Goal: Task Accomplishment & Management: Use online tool/utility

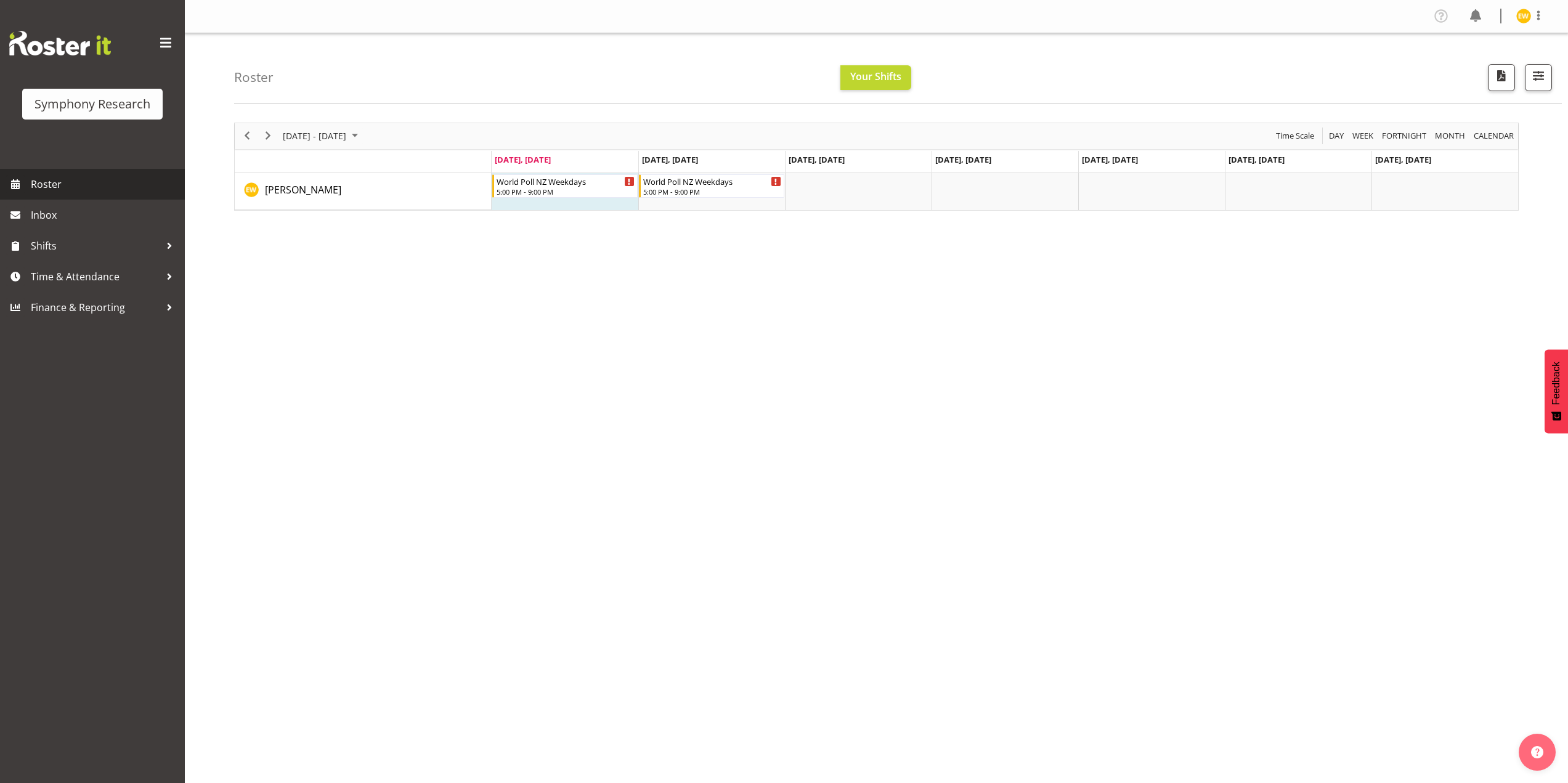
click at [54, 194] on span "Roster" at bounding box center [105, 184] width 148 height 19
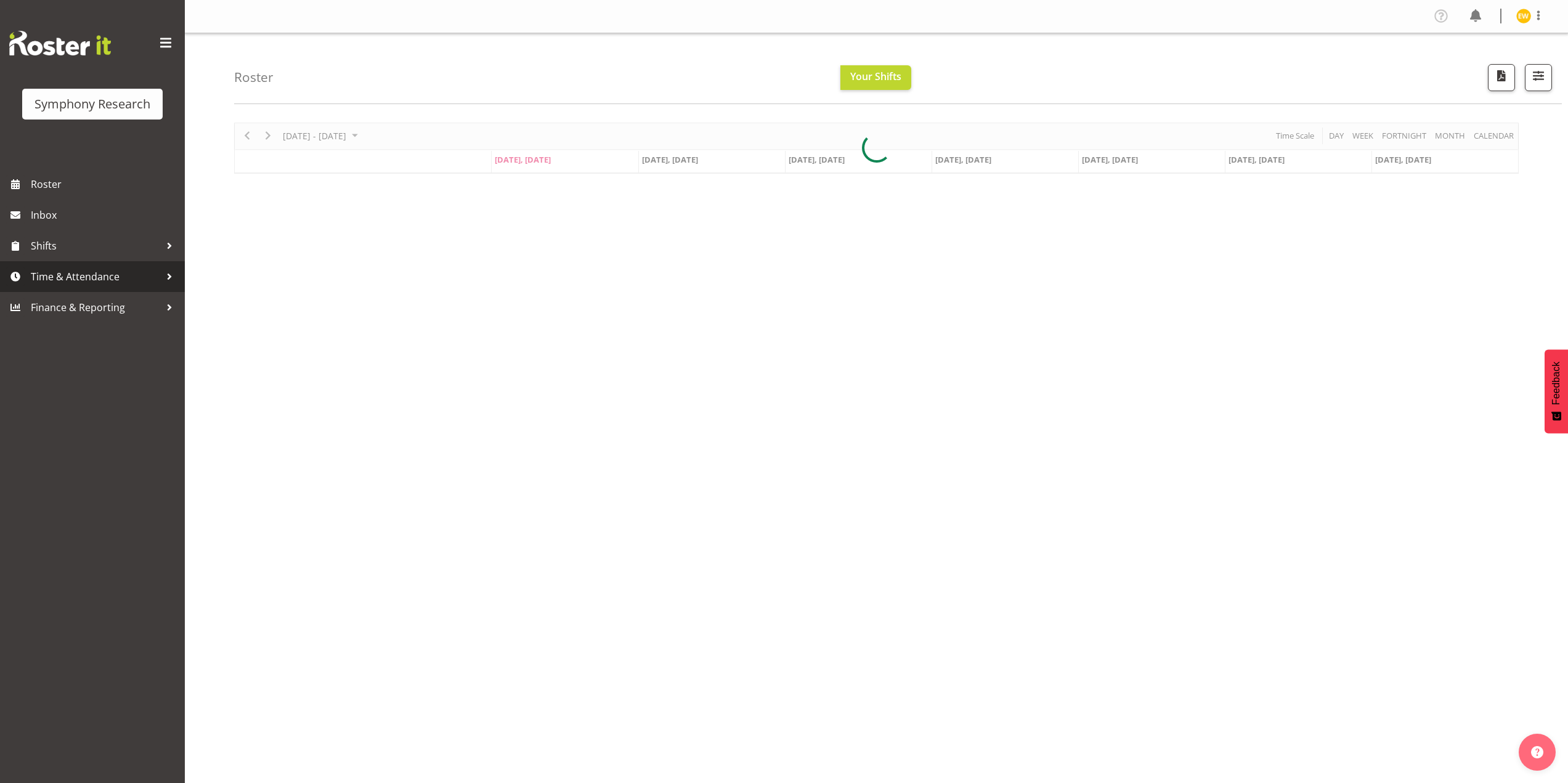
click at [65, 285] on span "Time & Attendance" at bounding box center [96, 277] width 130 height 19
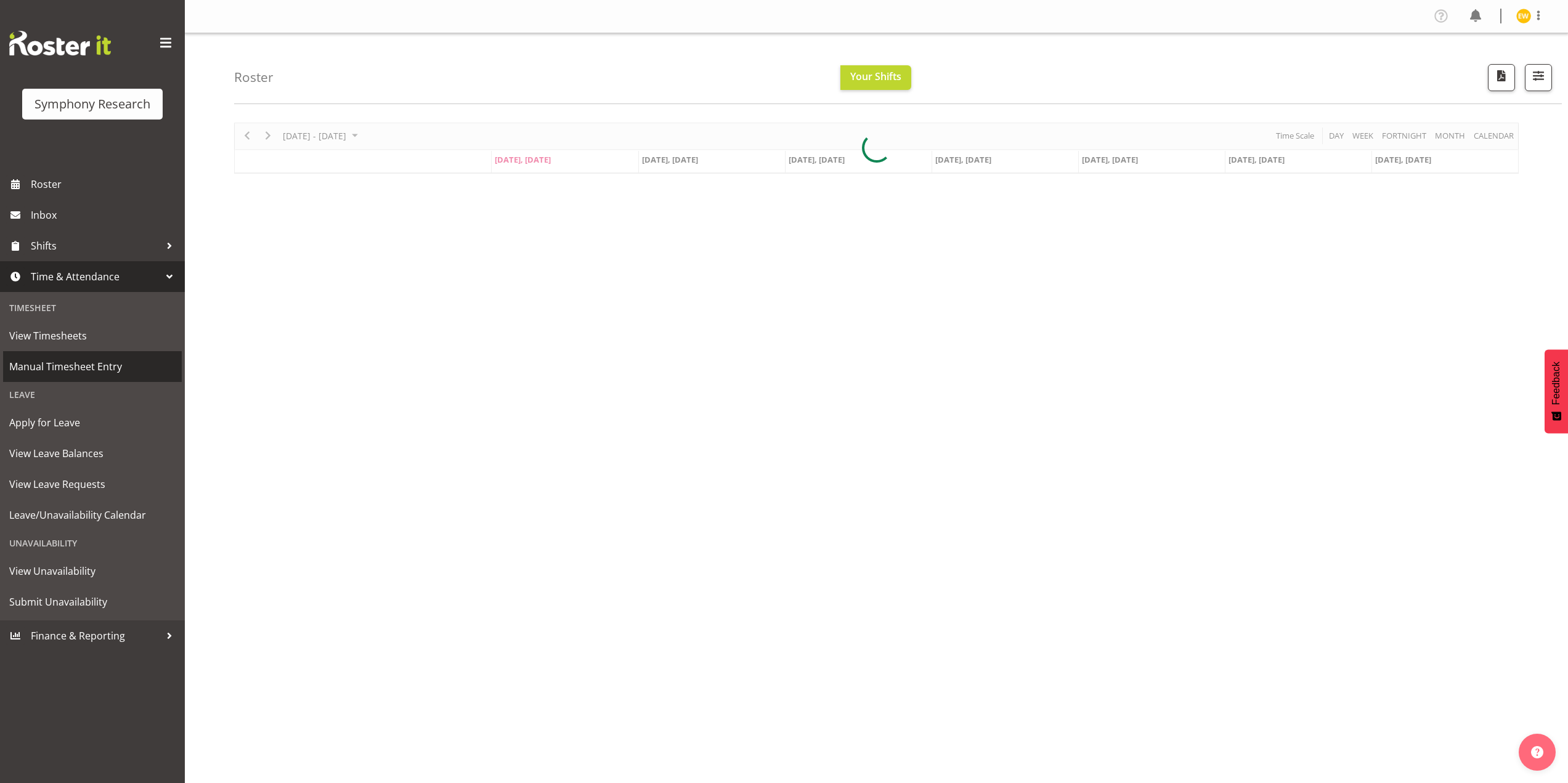
click at [64, 370] on span "Manual Timesheet Entry" at bounding box center [93, 366] width 167 height 19
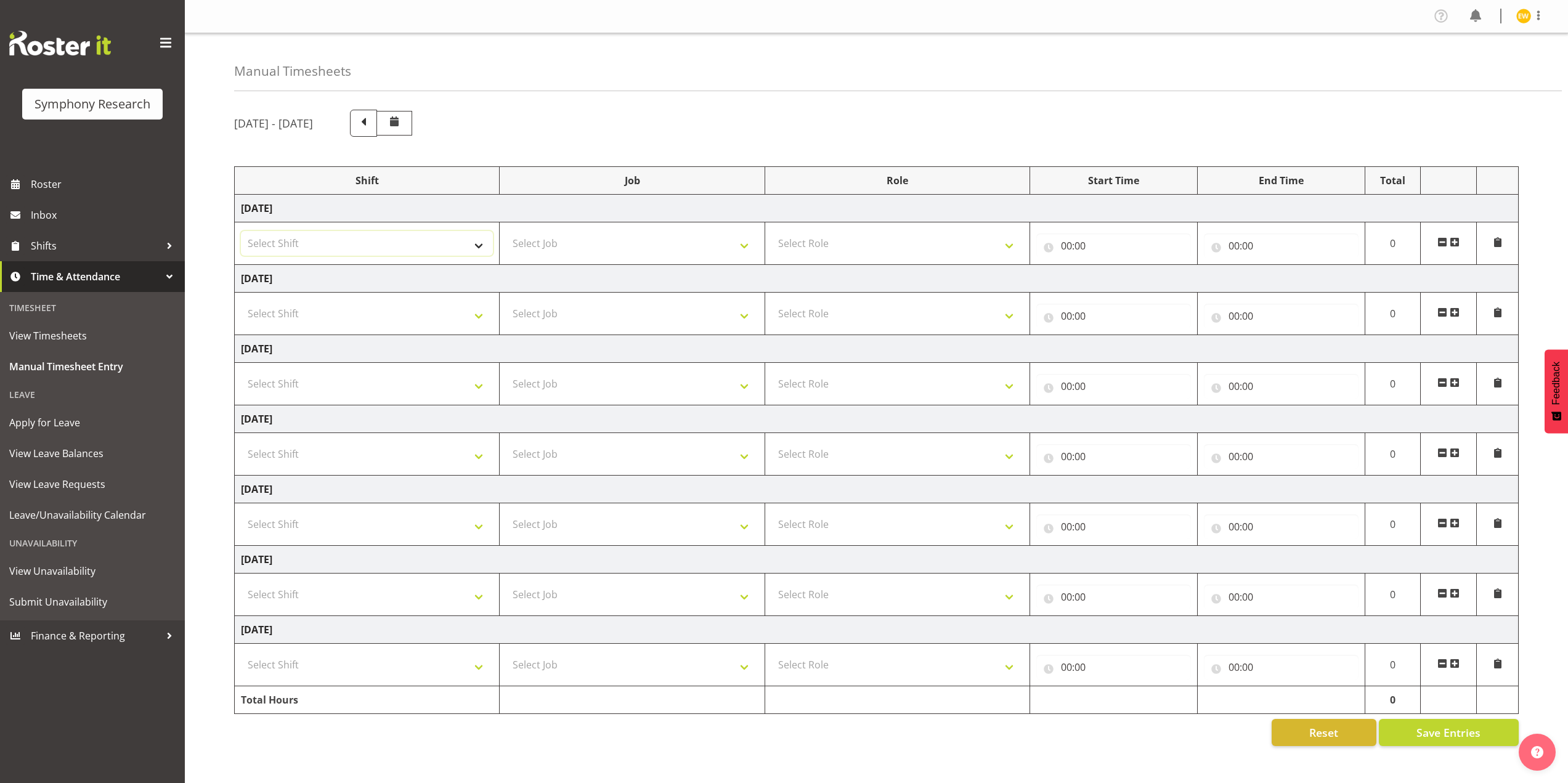
click at [457, 242] on select "Select Shift !!Weekend Residential (Roster IT Shift Label) *Business 9/10am ~ 4…" at bounding box center [366, 244] width 252 height 25
select select "41604"
click at [241, 231] on select "Select Shift !!Weekend Residential (Roster IT Shift Label) *Business 9/10am ~ 4…" at bounding box center [366, 244] width 252 height 25
click at [566, 245] on select "Select Job 550060 IF Admin 553492 World Poll Aus Wave 2 Main 2025 553493 World …" at bounding box center [632, 244] width 252 height 25
select select "10527"
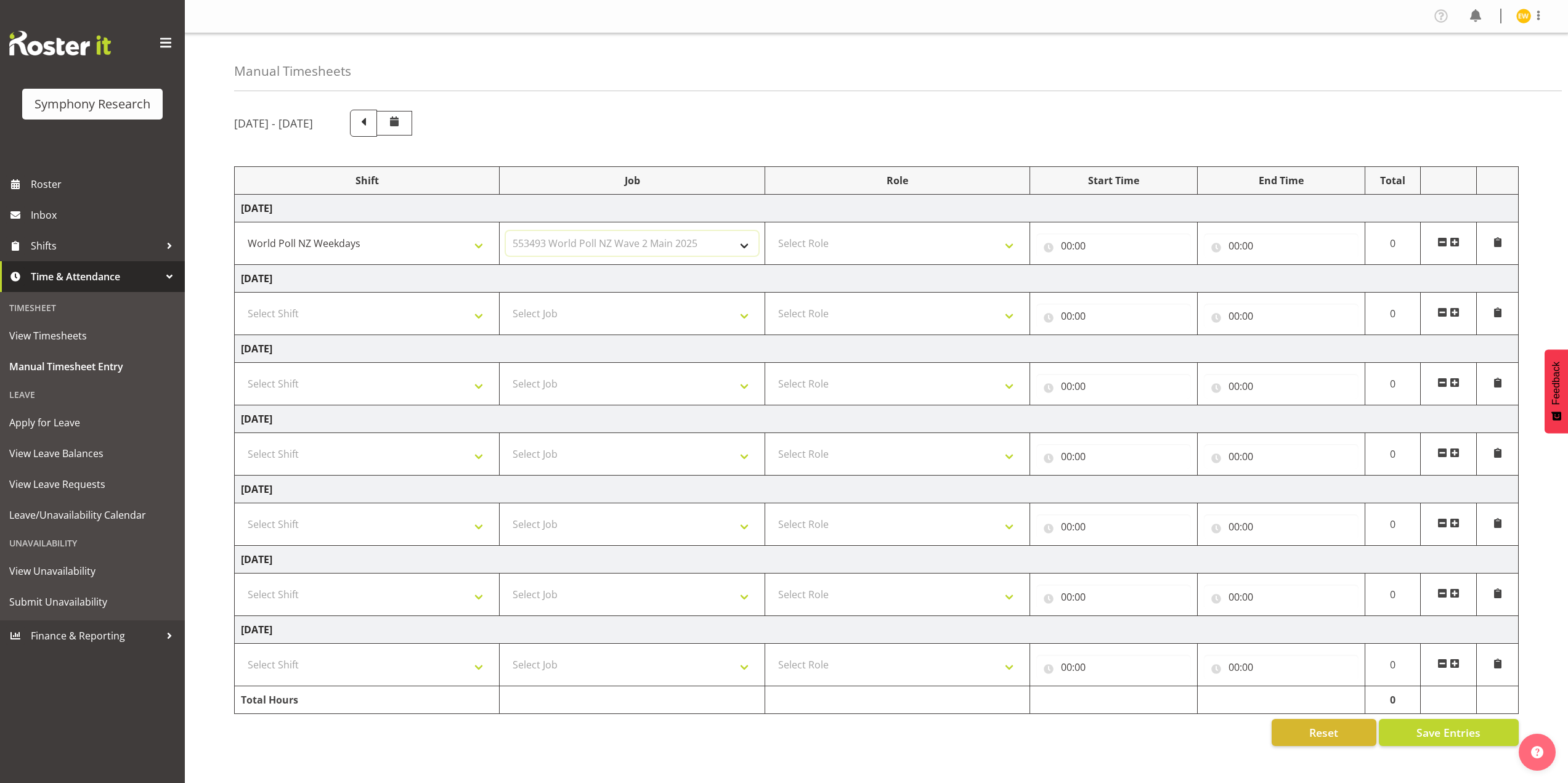
click at [506, 231] on select "Select Job 550060 IF Admin 553492 World Poll Aus Wave 2 Main 2025 553493 World …" at bounding box center [632, 244] width 252 height 25
click at [834, 241] on select "Select Role Briefing Interviewing" at bounding box center [897, 244] width 252 height 25
select select "47"
click at [771, 231] on select "Select Role Briefing Interviewing" at bounding box center [897, 244] width 252 height 25
click at [1092, 241] on input "00:00" at bounding box center [1114, 246] width 155 height 25
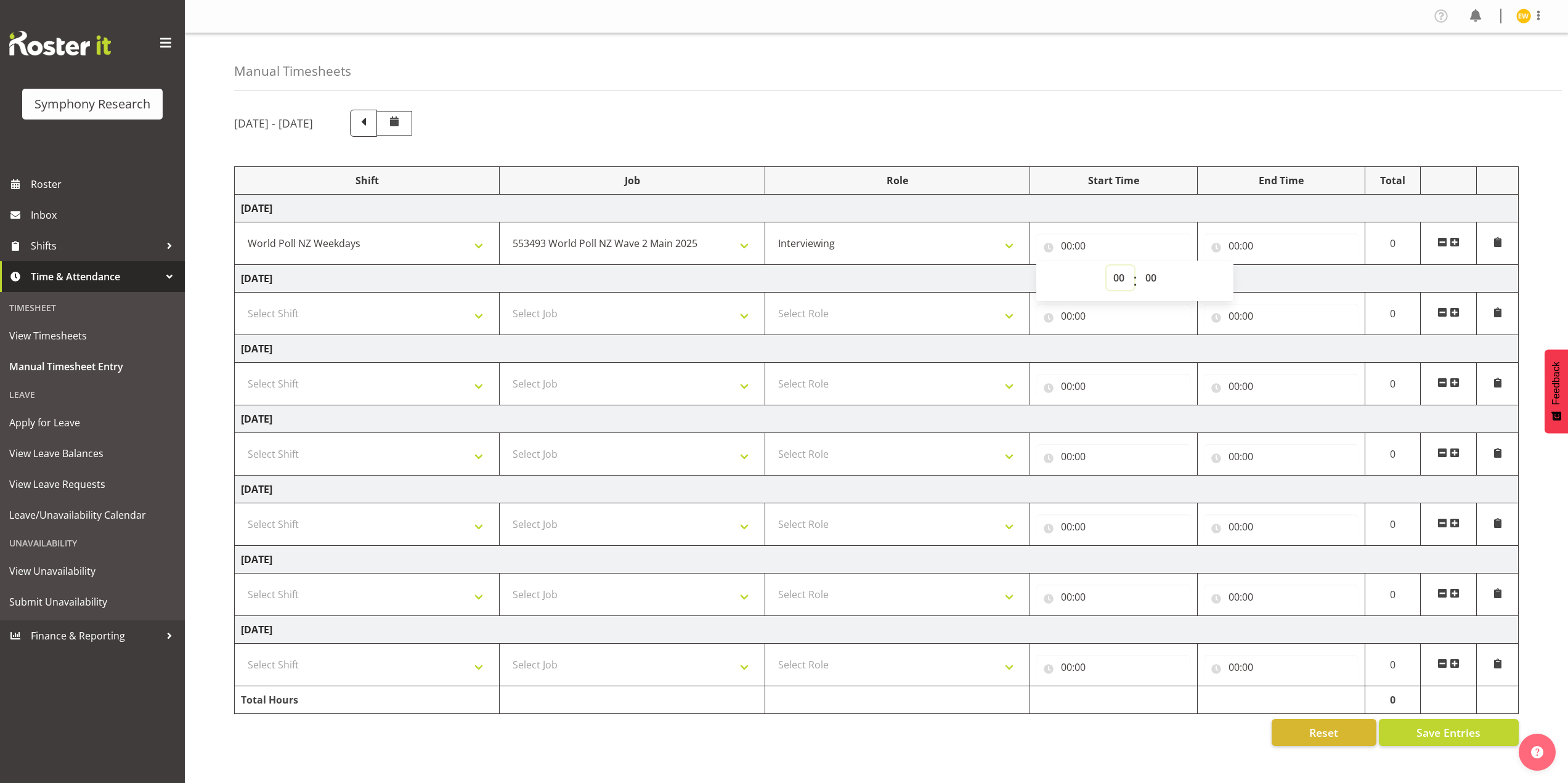
click at [1116, 281] on select "00 01 02 03 04 05 06 07 08 09 10 11 12 13 14 15 16 17 18 19 20 21 22 23" at bounding box center [1121, 278] width 28 height 25
select select "17"
type input "17:00"
click at [1232, 241] on input "00:00" at bounding box center [1281, 246] width 155 height 25
click at [1286, 279] on select "00 01 02 03 04 05 06 07 08 09 10 11 12 13 14 15 16 17 18 19 20 21 22 23" at bounding box center [1288, 278] width 28 height 25
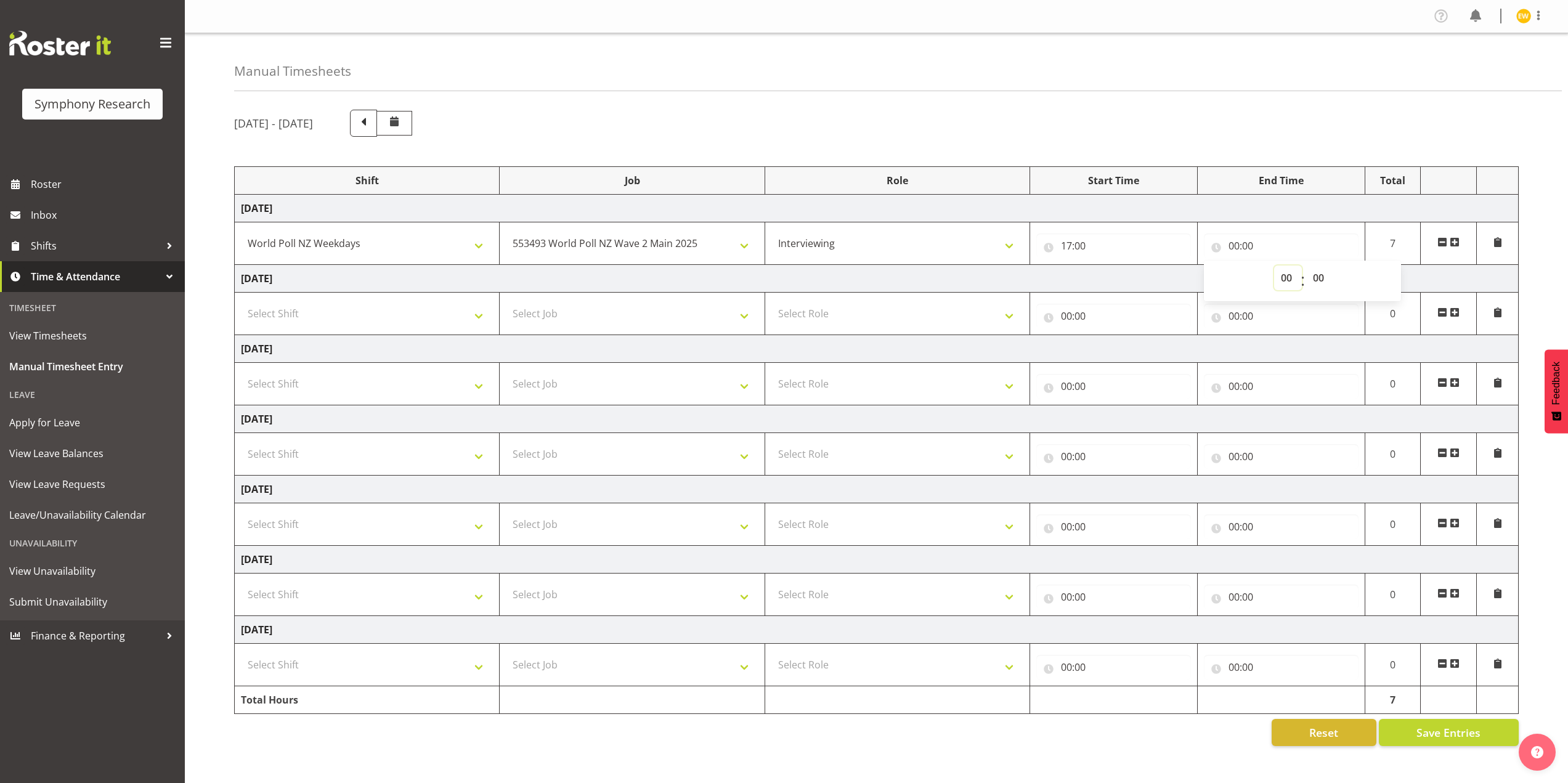
select select "21"
type input "21:00"
click at [973, 115] on div "[DATE] - [DATE]" at bounding box center [877, 123] width 1285 height 27
